Goal: Task Accomplishment & Management: Manage account settings

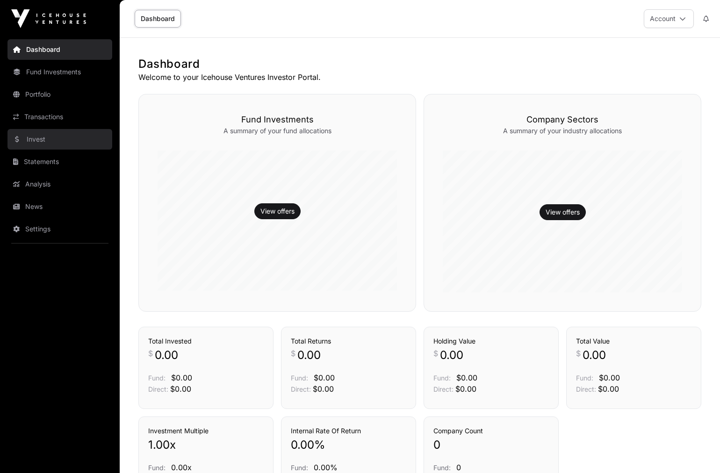
click at [52, 136] on link "Invest" at bounding box center [59, 139] width 105 height 21
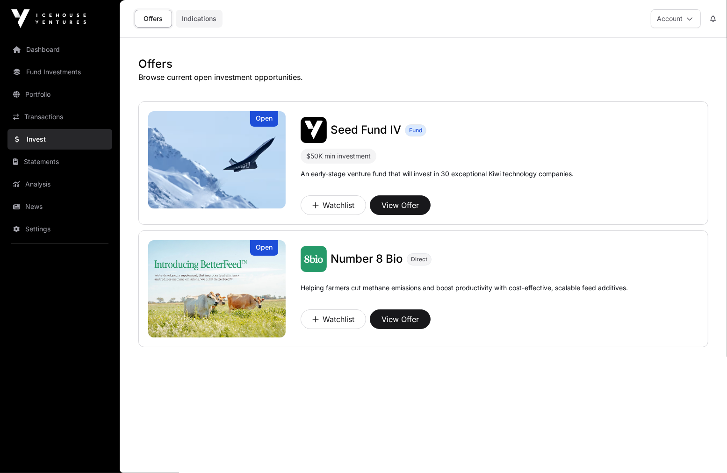
click at [193, 20] on link "Indications" at bounding box center [199, 19] width 47 height 18
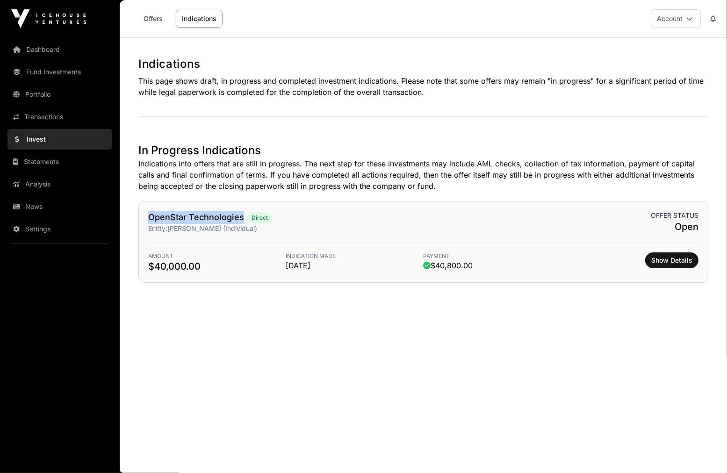
drag, startPoint x: 144, startPoint y: 219, endPoint x: 243, endPoint y: 217, distance: 99.2
click at [243, 217] on div "OpenStar Technologies Direct Entity: [PERSON_NAME] (Individual) Offer status Op…" at bounding box center [423, 242] width 570 height 82
copy link "OpenStar Technologies"
